Goal: Information Seeking & Learning: Learn about a topic

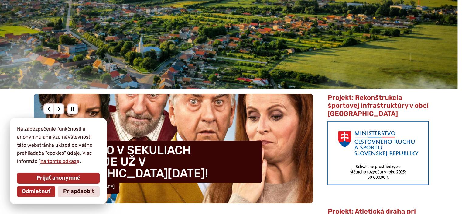
scroll to position [91, 0]
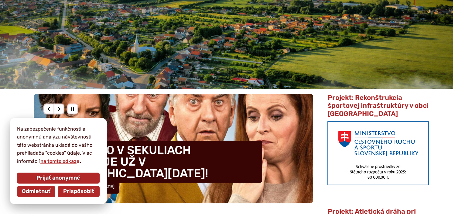
click at [91, 190] on span "Prispôsobiť" at bounding box center [78, 191] width 31 height 7
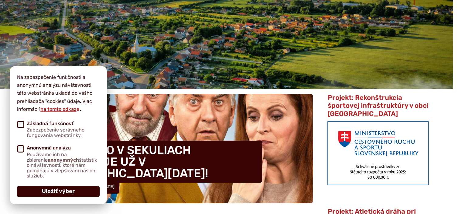
click at [74, 188] on button "Uložiť výber" at bounding box center [58, 191] width 83 height 11
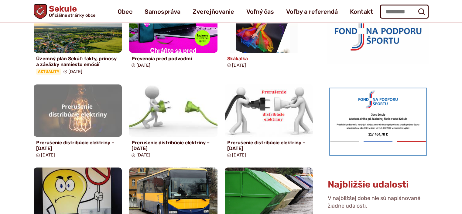
scroll to position [267, 0]
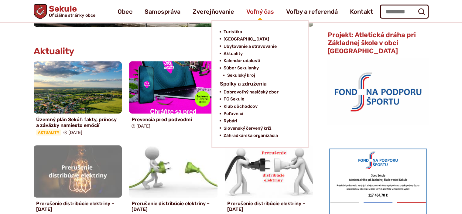
click at [256, 10] on span "Voľný čas" at bounding box center [260, 11] width 28 height 17
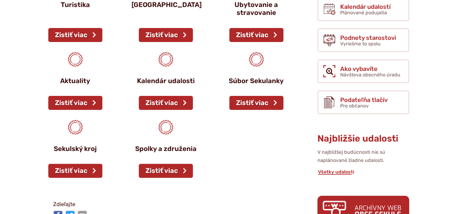
scroll to position [182, 0]
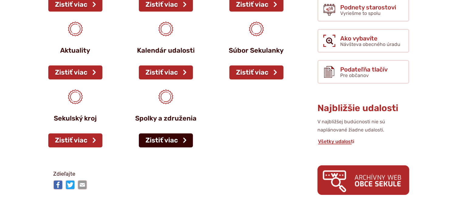
click at [160, 138] on link "Zistiť viac" at bounding box center [166, 140] width 54 height 14
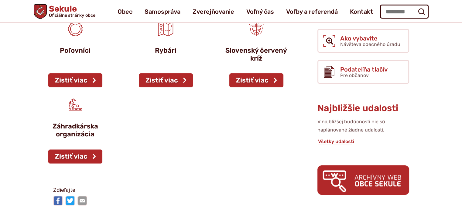
scroll to position [91, 0]
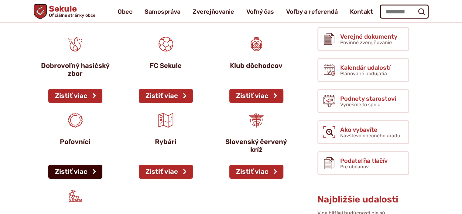
click at [78, 170] on link "Zistiť viac" at bounding box center [75, 171] width 54 height 14
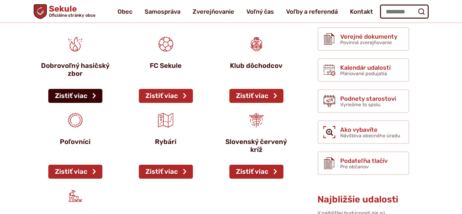
click at [77, 93] on link "Zistiť viac" at bounding box center [75, 96] width 54 height 14
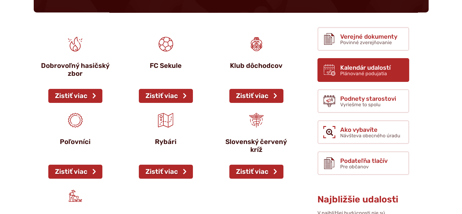
click at [363, 71] on span "Kalendár udalostí" at bounding box center [365, 67] width 50 height 7
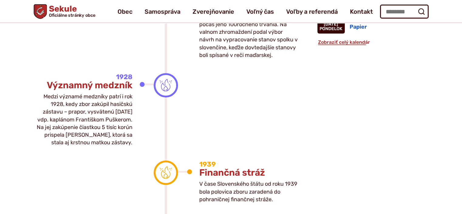
scroll to position [517, 0]
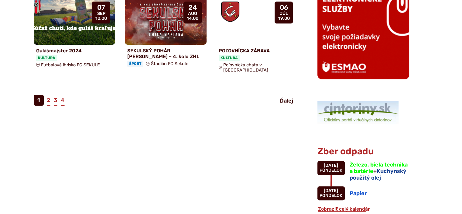
scroll to position [456, 0]
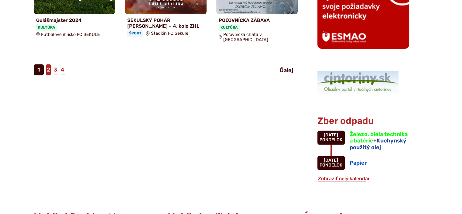
click at [48, 64] on link "2" at bounding box center [48, 69] width 5 height 11
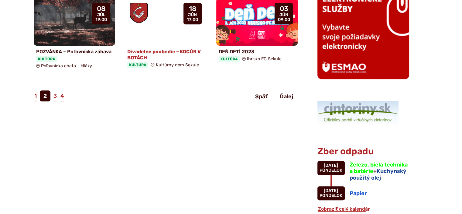
scroll to position [456, 0]
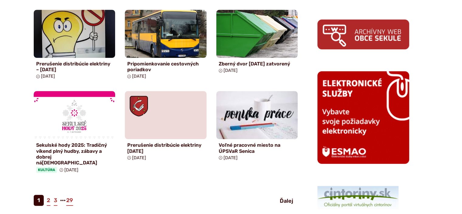
scroll to position [365, 0]
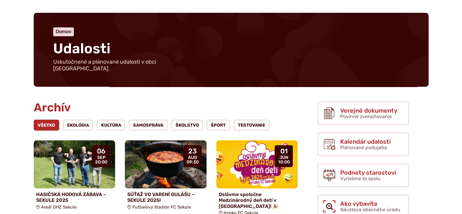
scroll to position [91, 0]
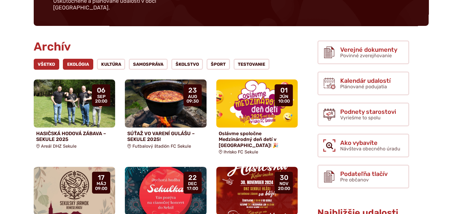
click at [84, 59] on link "Ekológia" at bounding box center [78, 64] width 30 height 11
click at [112, 59] on link "Kultúra" at bounding box center [111, 64] width 29 height 11
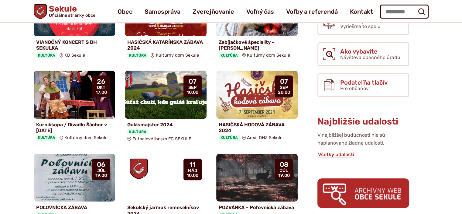
scroll to position [30, 0]
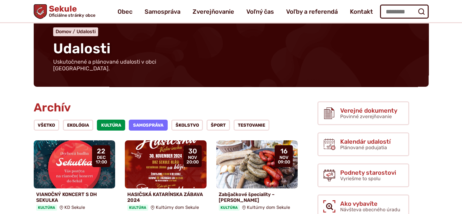
click at [148, 119] on link "Samospráva" at bounding box center [148, 124] width 39 height 11
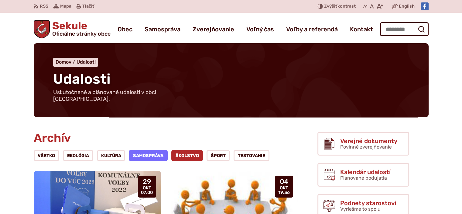
click at [187, 150] on link "ŠKOLSTVO" at bounding box center [187, 155] width 32 height 11
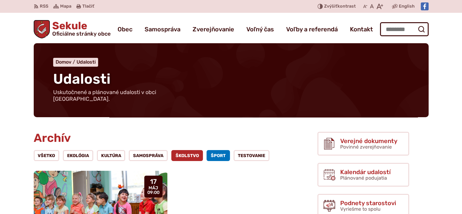
click at [215, 150] on link "Šport" at bounding box center [218, 155] width 23 height 11
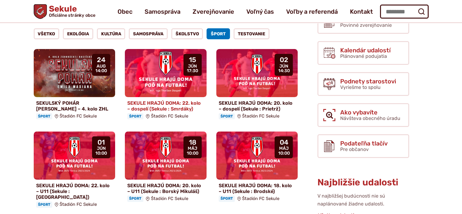
scroll to position [91, 0]
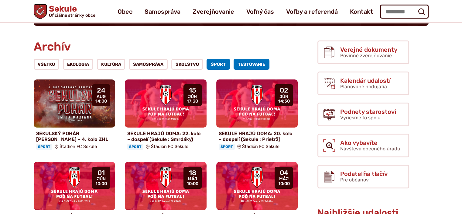
click at [253, 59] on link "Testovanie" at bounding box center [252, 64] width 36 height 11
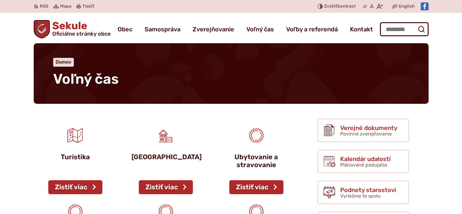
scroll to position [182, 0]
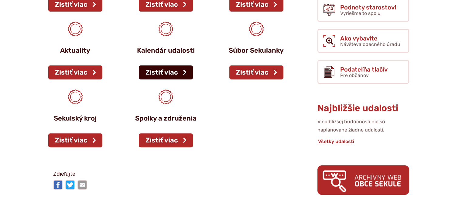
click at [157, 70] on link "Zistiť viac" at bounding box center [166, 72] width 54 height 14
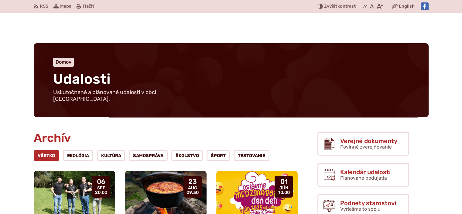
scroll to position [91, 0]
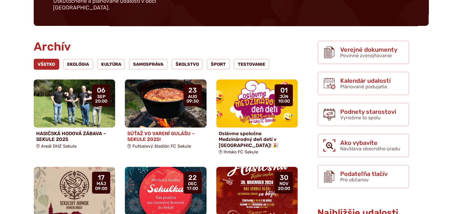
click at [169, 97] on img at bounding box center [166, 103] width 94 height 55
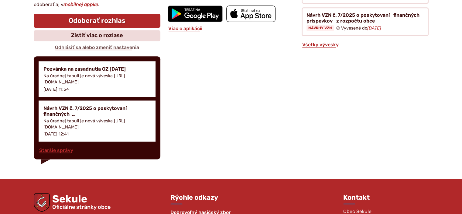
scroll to position [760, 0]
